Goal: Task Accomplishment & Management: Use online tool/utility

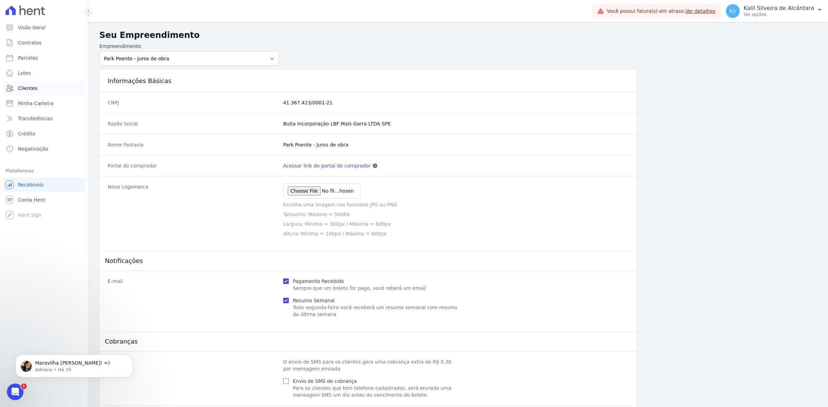
scroll to position [101, 0]
click at [23, 82] on link "Clientes" at bounding box center [44, 88] width 82 height 14
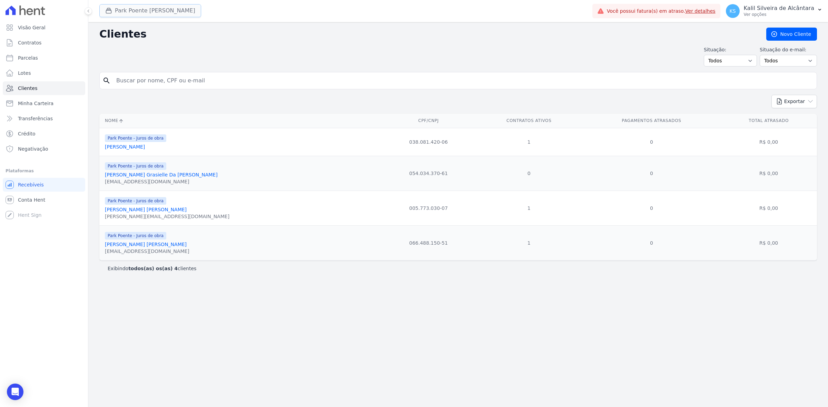
click at [150, 11] on button "Park Poente [PERSON_NAME]" at bounding box center [150, 10] width 102 height 13
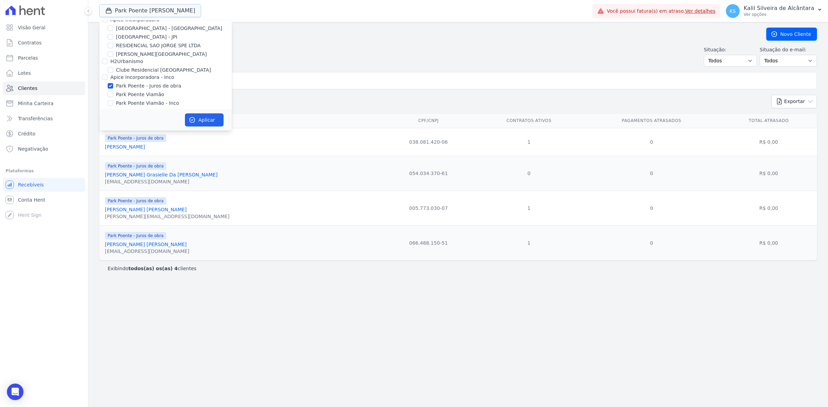
scroll to position [13, 0]
click at [152, 85] on label "Park Poente - Juros de obra" at bounding box center [148, 82] width 65 height 7
click at [113, 85] on input "Park Poente - Juros de obra" at bounding box center [111, 83] width 6 height 6
checkbox input "false"
click at [151, 88] on label "Park Poente Viamão" at bounding box center [140, 91] width 48 height 7
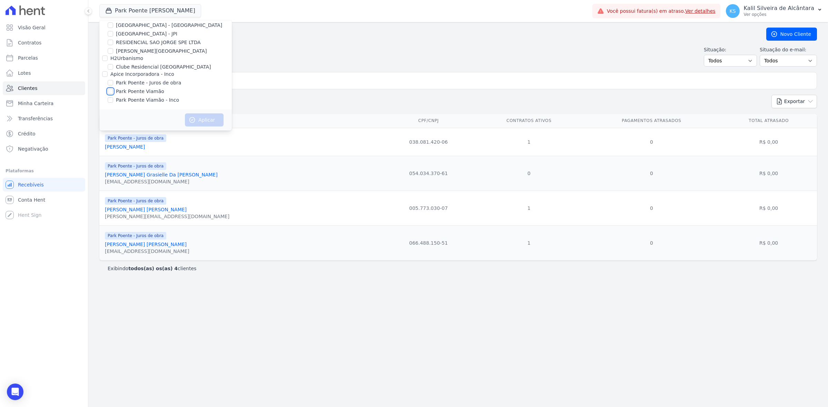
click at [113, 89] on input "Park Poente Viamão" at bounding box center [111, 92] width 6 height 6
checkbox input "true"
click at [153, 97] on label "Park Poente Viamão - Inco" at bounding box center [147, 100] width 63 height 7
click at [113, 97] on input "Park Poente Viamão - Inco" at bounding box center [111, 100] width 6 height 6
checkbox input "true"
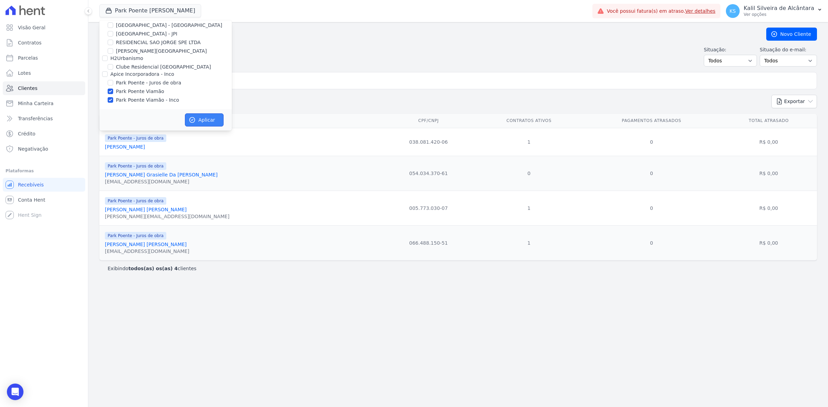
click at [194, 116] on button "Aplicar" at bounding box center [204, 119] width 39 height 13
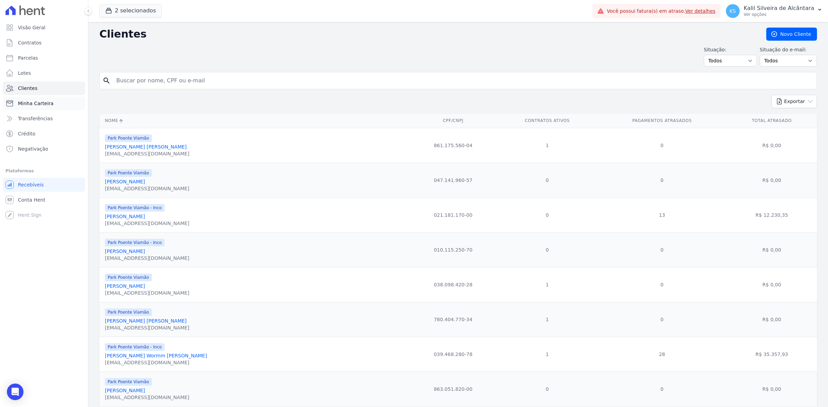
click at [57, 101] on link "Minha Carteira" at bounding box center [44, 104] width 82 height 14
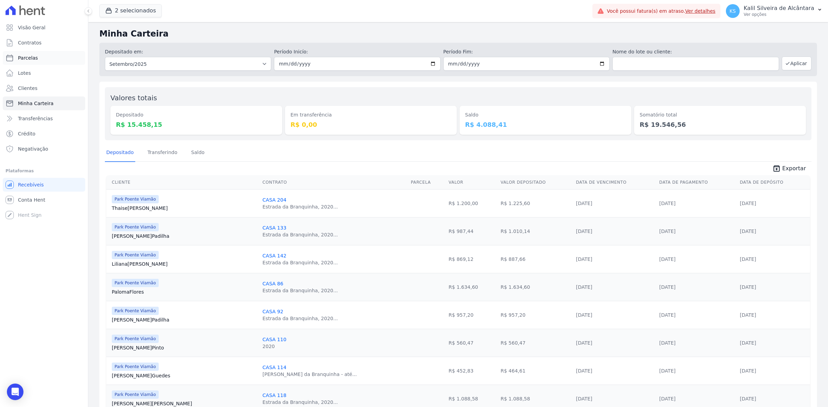
click at [59, 61] on link "Parcelas" at bounding box center [44, 58] width 82 height 14
select select
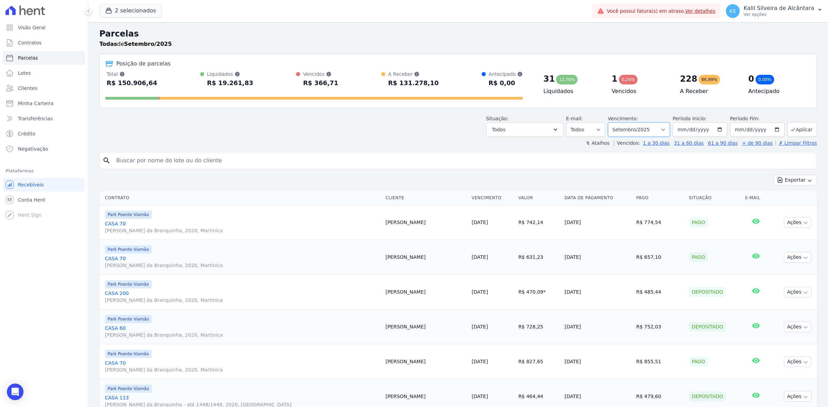
click at [636, 130] on select "Filtrar por período ──────── Todos os meses Novembro/2022 Dezembro/2022 Janeiro…" at bounding box center [639, 129] width 62 height 14
select select "date_range_filter"
click at [610, 122] on select "Filtrar por período ──────── Todos os meses Novembro/2022 Dezembro/2022 Janeiro…" at bounding box center [639, 129] width 62 height 14
click at [718, 131] on input "2025-09-01" at bounding box center [699, 129] width 54 height 14
type input "[DATE]"
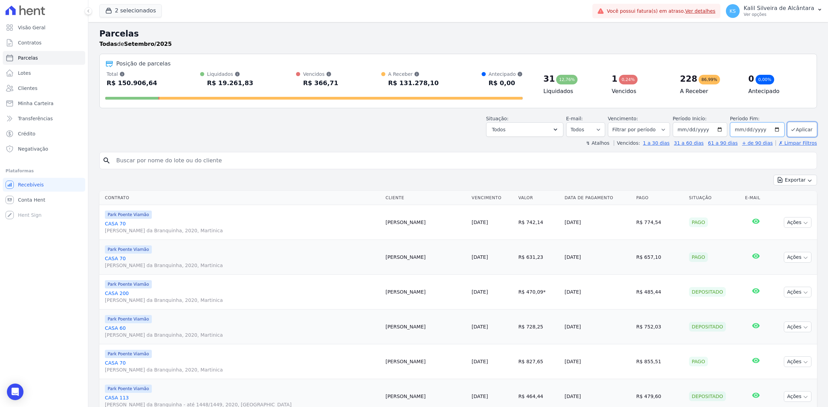
click at [771, 130] on input "2025-09-30" at bounding box center [757, 129] width 54 height 14
type input "[DATE]"
click at [794, 131] on button "Aplicar" at bounding box center [802, 129] width 30 height 15
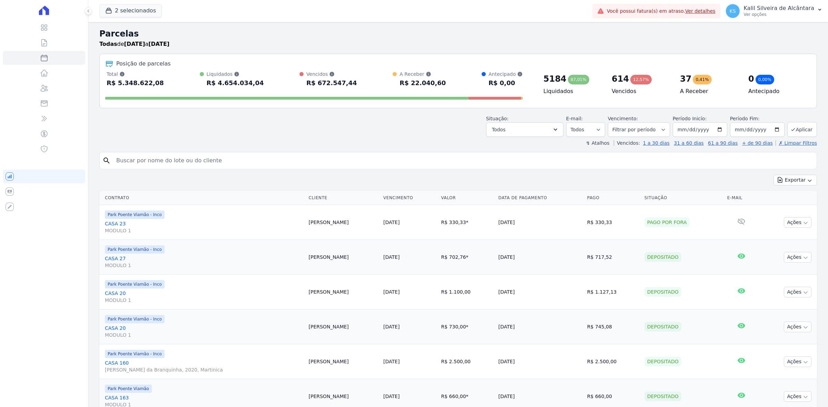
select select
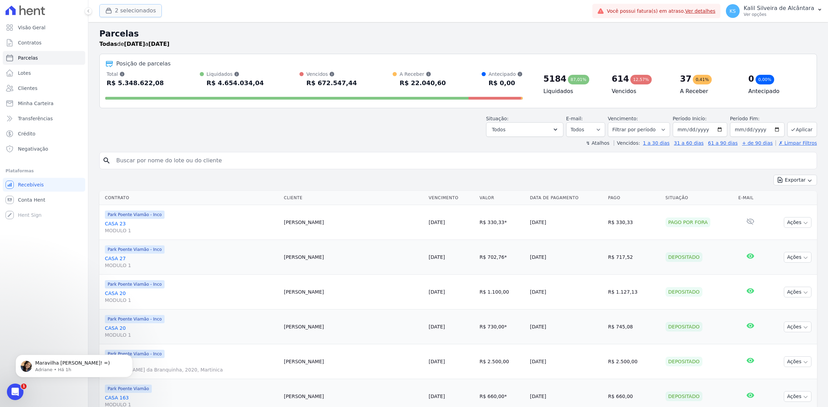
click at [128, 12] on button "2 selecionados" at bounding box center [130, 10] width 62 height 13
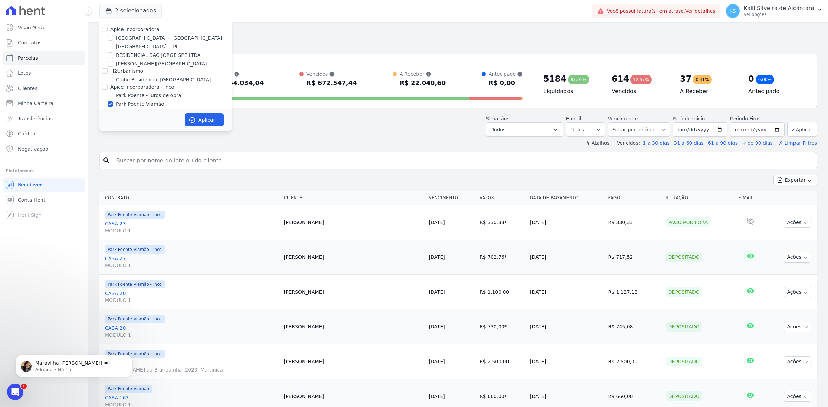
click at [130, 39] on label "[GEOGRAPHIC_DATA] - [GEOGRAPHIC_DATA]" at bounding box center [169, 37] width 106 height 7
click at [113, 39] on input "[GEOGRAPHIC_DATA] - [GEOGRAPHIC_DATA]" at bounding box center [111, 38] width 6 height 6
checkbox input "true"
click at [130, 47] on label "[GEOGRAPHIC_DATA] - JPI" at bounding box center [146, 46] width 61 height 7
click at [113, 47] on input "[GEOGRAPHIC_DATA] - JPI" at bounding box center [111, 47] width 6 height 6
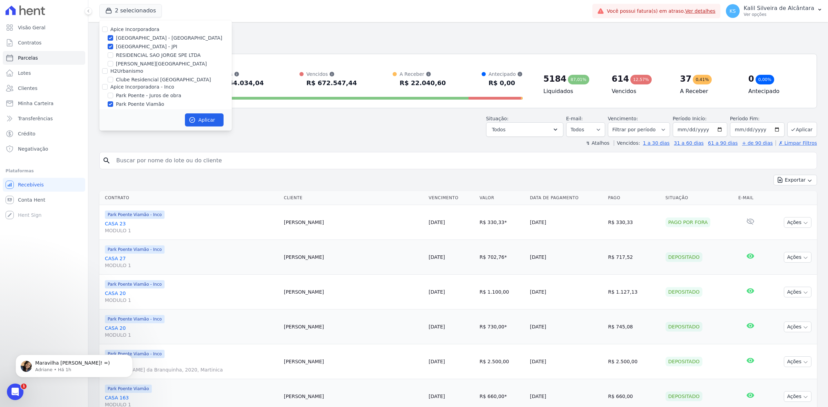
click at [137, 45] on label "[GEOGRAPHIC_DATA] - JPI" at bounding box center [146, 46] width 61 height 7
click at [113, 45] on input "[GEOGRAPHIC_DATA] - JPI" at bounding box center [111, 47] width 6 height 6
checkbox input "false"
click at [198, 119] on button "Aplicar" at bounding box center [204, 119] width 39 height 13
select select
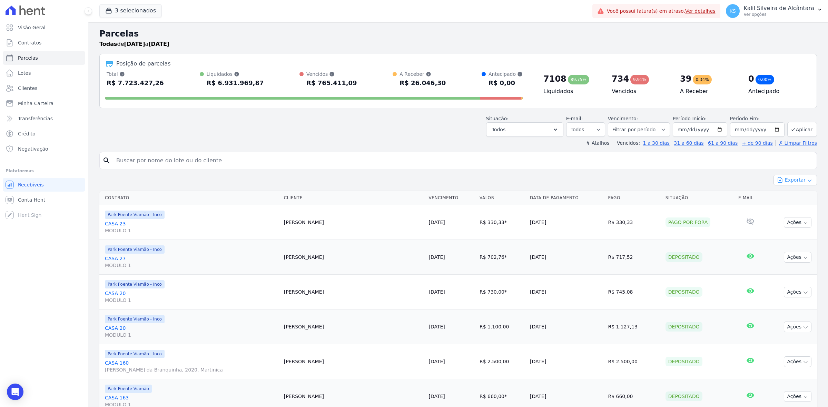
click at [807, 180] on icon "button" at bounding box center [810, 181] width 6 height 6
click at [804, 209] on span "Exportar CSV" at bounding box center [794, 208] width 37 height 7
